Goal: Find specific page/section: Find specific page/section

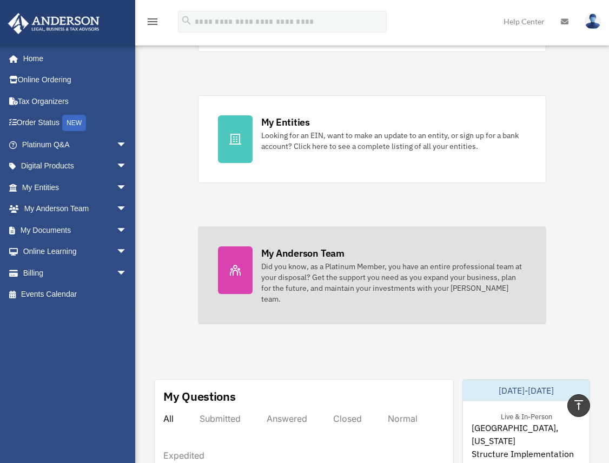
scroll to position [216, 0]
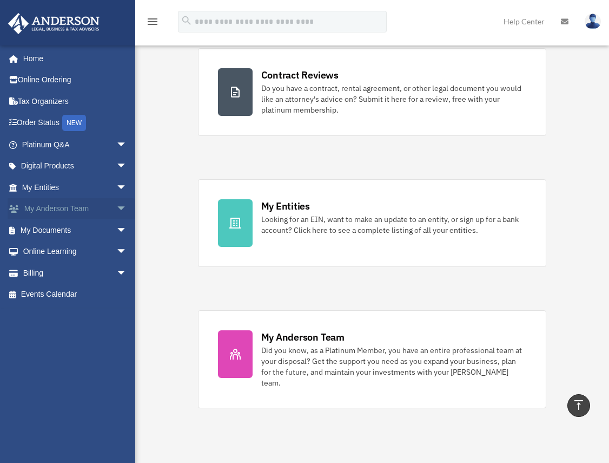
click at [51, 208] on link "My [PERSON_NAME] Team arrow_drop_down" at bounding box center [76, 209] width 136 height 22
click at [116, 206] on span "arrow_drop_down" at bounding box center [127, 209] width 22 height 22
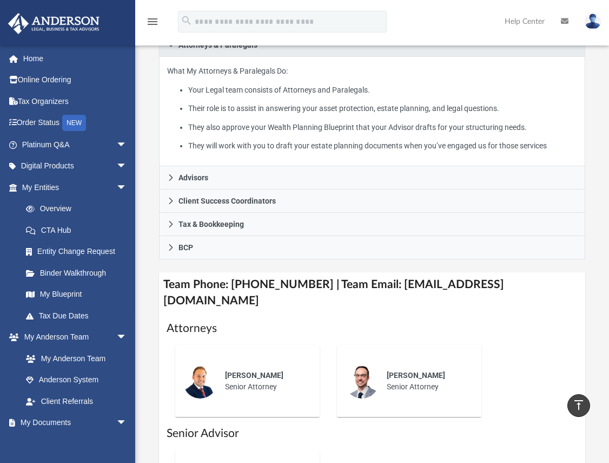
scroll to position [216, 0]
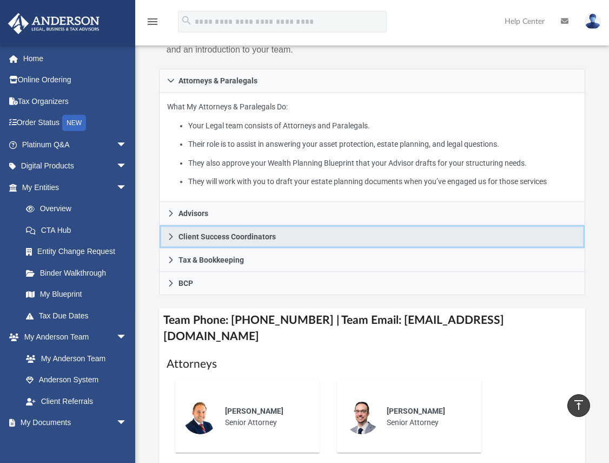
click at [275, 235] on link "Client Success Coordinators" at bounding box center [372, 236] width 426 height 23
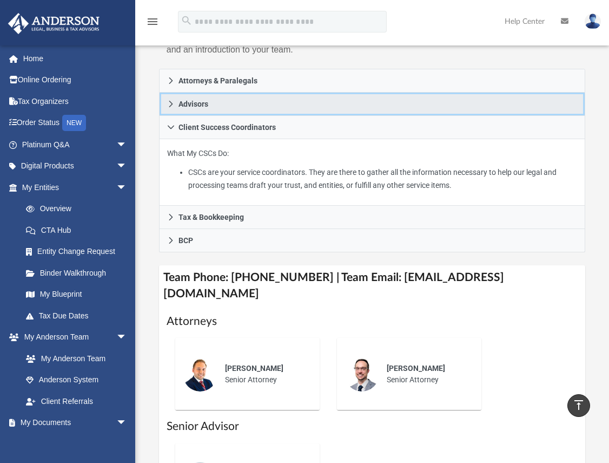
click at [206, 102] on span "Advisors" at bounding box center [194, 104] width 30 height 8
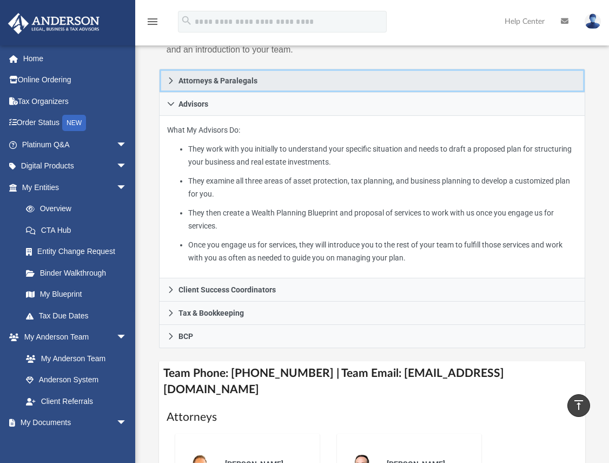
click at [239, 83] on span "Attorneys & Paralegals" at bounding box center [218, 81] width 79 height 8
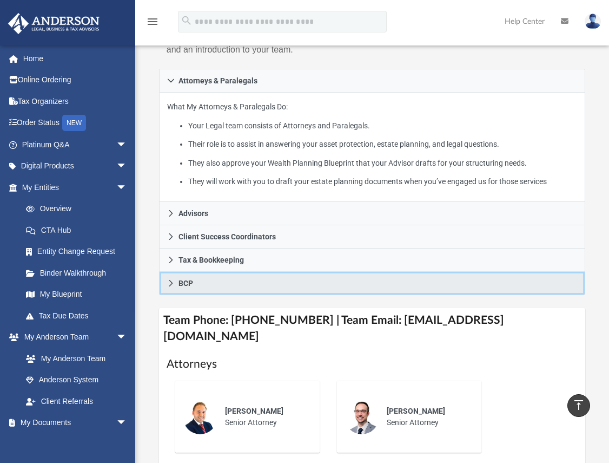
click at [208, 280] on link "BCP" at bounding box center [372, 283] width 426 height 23
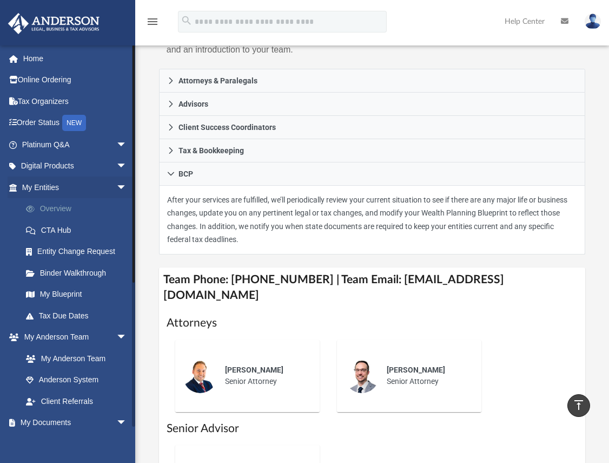
click at [67, 209] on link "Overview" at bounding box center [79, 209] width 128 height 22
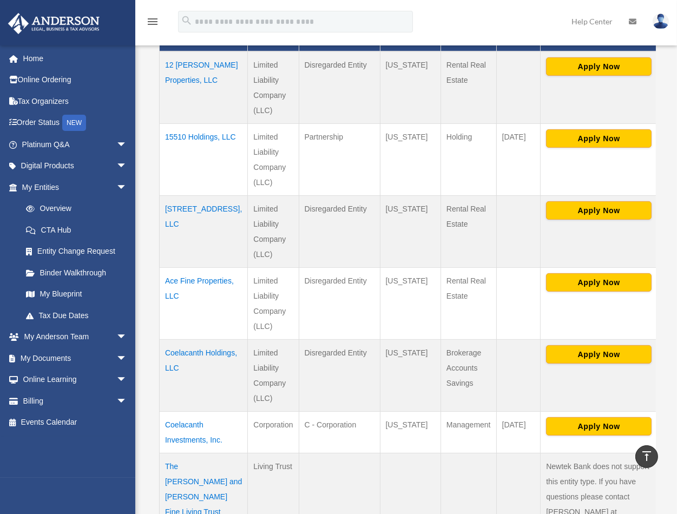
scroll to position [271, 0]
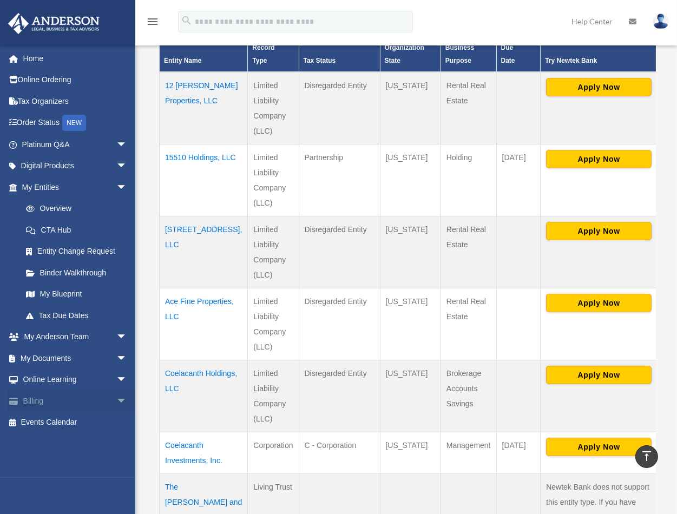
click at [116, 397] on span "arrow_drop_down" at bounding box center [127, 401] width 22 height 22
click at [72, 418] on link "$ Open Invoices" at bounding box center [79, 423] width 128 height 22
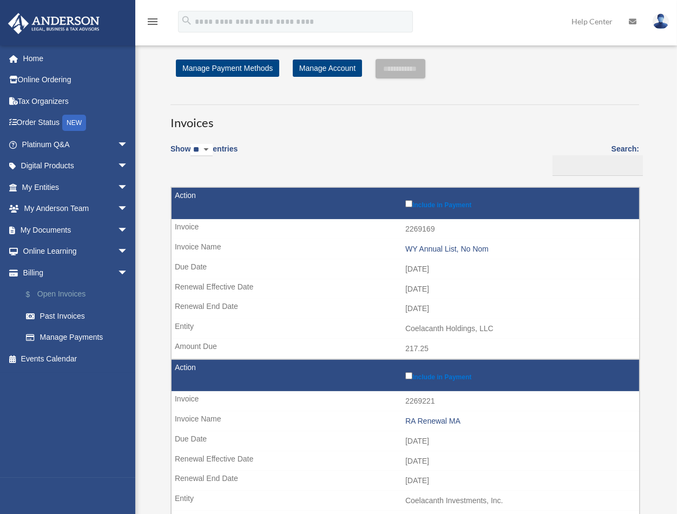
click at [66, 288] on link "$ Open Invoices" at bounding box center [79, 295] width 129 height 22
click at [57, 224] on link "My Documents arrow_drop_down" at bounding box center [76, 230] width 137 height 22
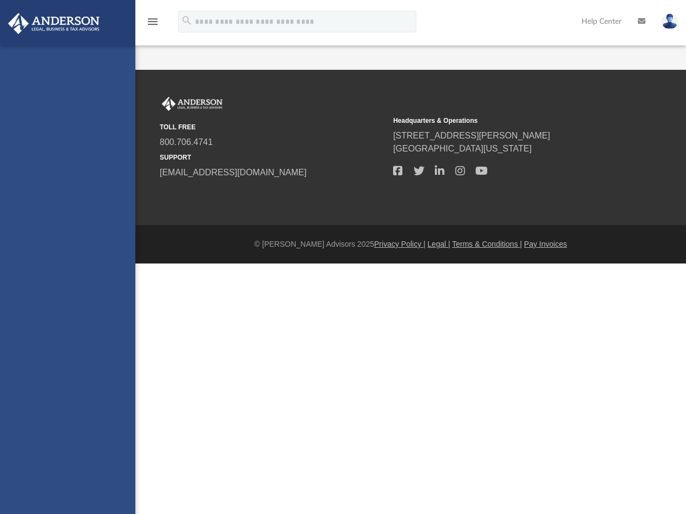
click at [113, 223] on div "[EMAIL_ADDRESS][DOMAIN_NAME] Sign Out [EMAIL_ADDRESS][DOMAIN_NAME] Home Online …" at bounding box center [67, 302] width 135 height 514
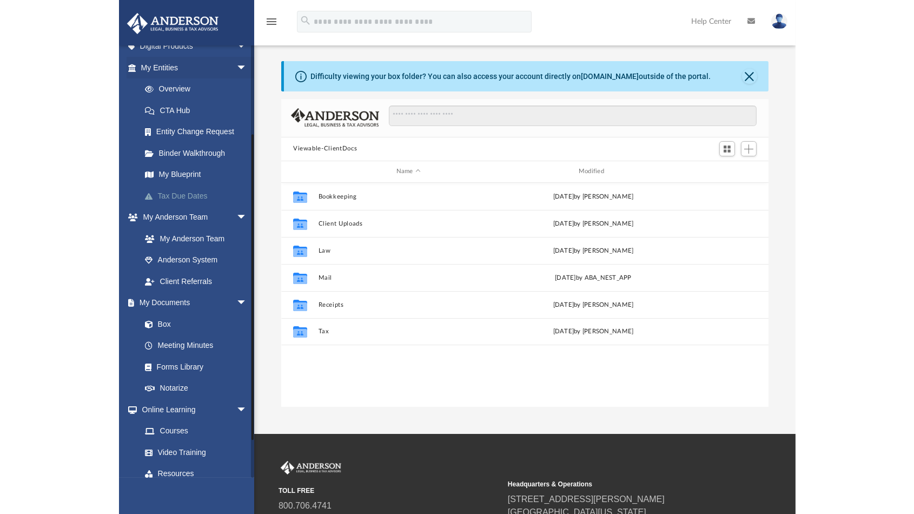
scroll to position [120, 0]
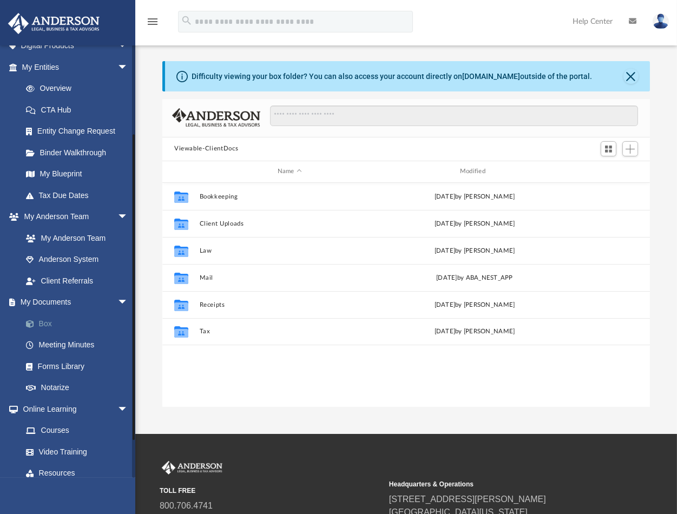
click at [39, 321] on link "Box" at bounding box center [79, 324] width 129 height 22
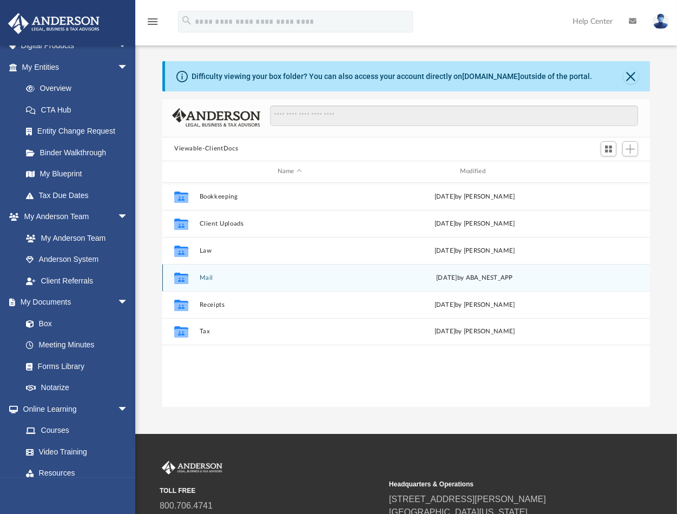
click at [179, 279] on icon "grid" at bounding box center [181, 279] width 14 height 9
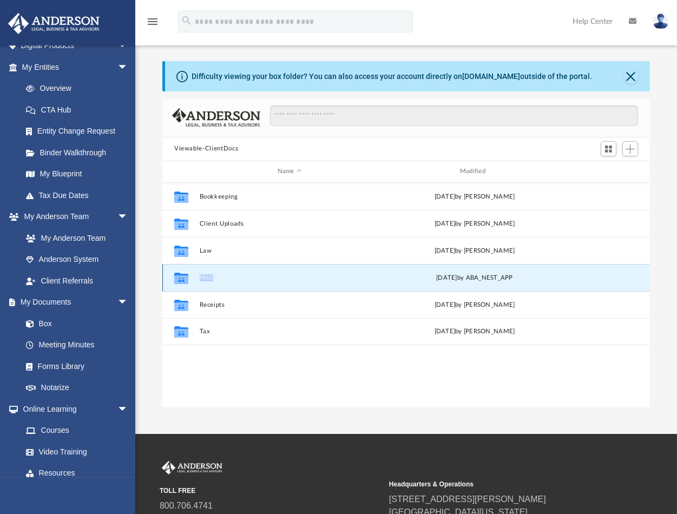
click at [179, 279] on icon "grid" at bounding box center [181, 279] width 14 height 9
click at [180, 279] on icon "grid" at bounding box center [181, 279] width 14 height 9
click at [190, 280] on div "Collaborated Folder" at bounding box center [181, 277] width 27 height 17
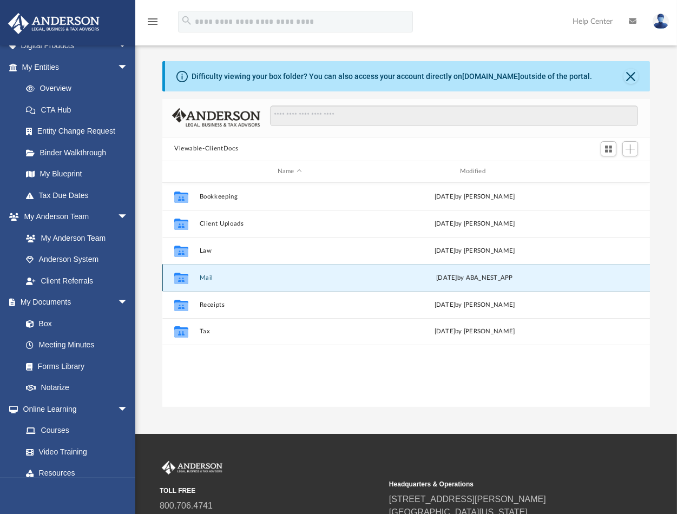
click at [181, 276] on icon "grid" at bounding box center [181, 279] width 14 height 9
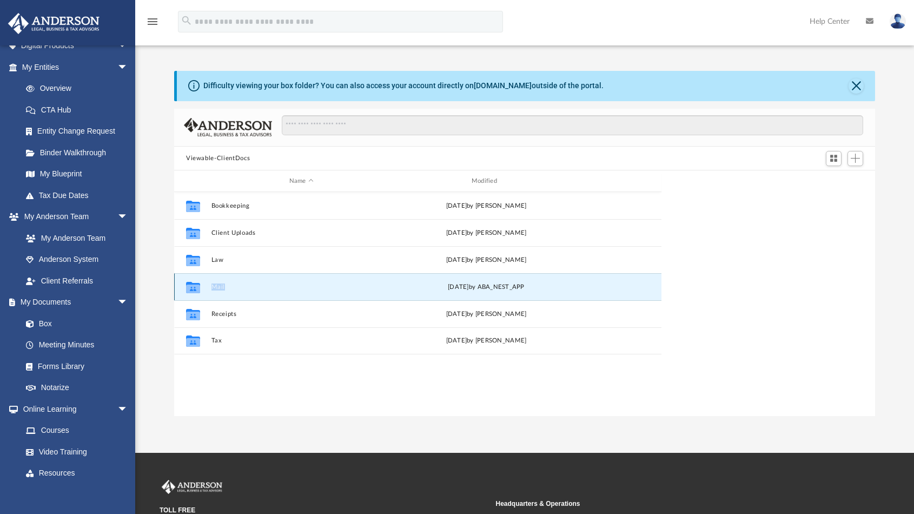
scroll to position [236, 693]
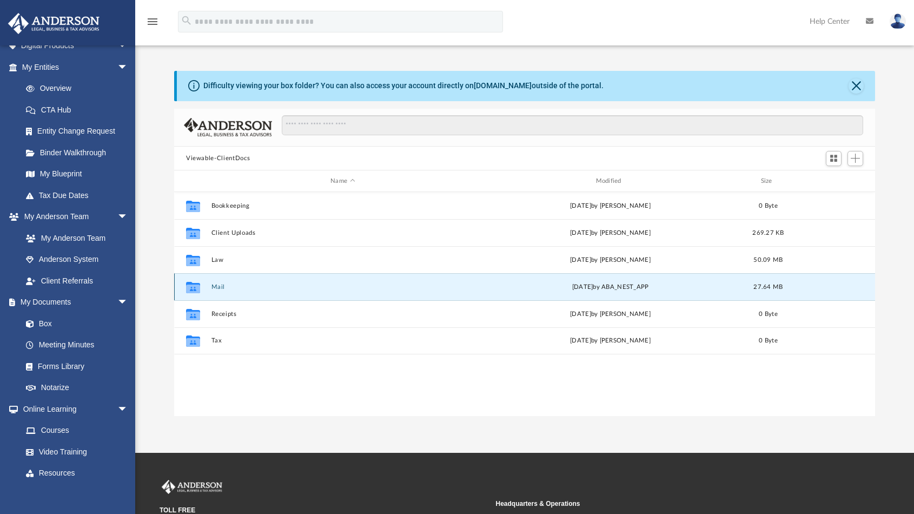
click at [189, 289] on icon "grid" at bounding box center [193, 289] width 14 height 9
click at [190, 291] on icon "grid" at bounding box center [193, 289] width 14 height 9
click at [685, 280] on div "Collaborated Folder Mail [DATE] by ABA_NEST_APP 27.64 MB" at bounding box center [524, 286] width 701 height 27
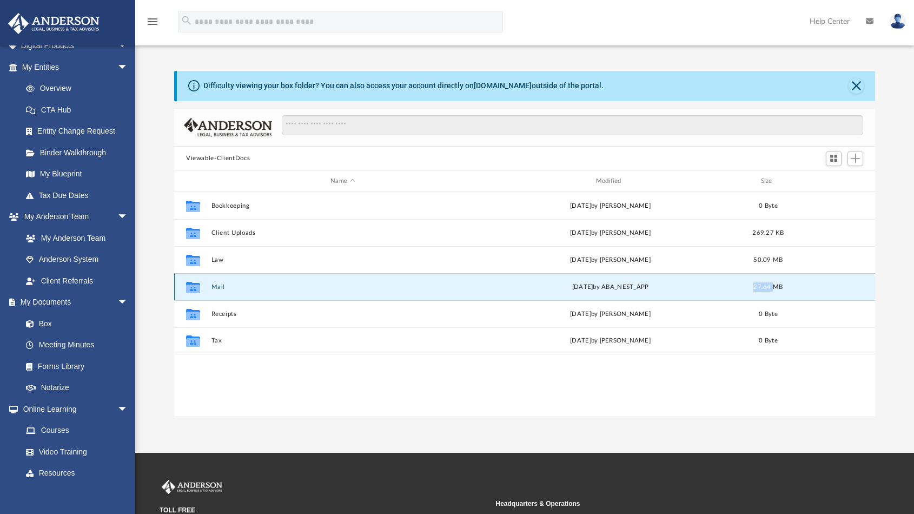
click at [685, 280] on div "Collaborated Folder Mail [DATE] by ABA_NEST_APP 27.64 MB" at bounding box center [524, 286] width 701 height 27
click at [188, 293] on icon "Collaborated Folder" at bounding box center [193, 287] width 17 height 17
